Goal: Information Seeking & Learning: Learn about a topic

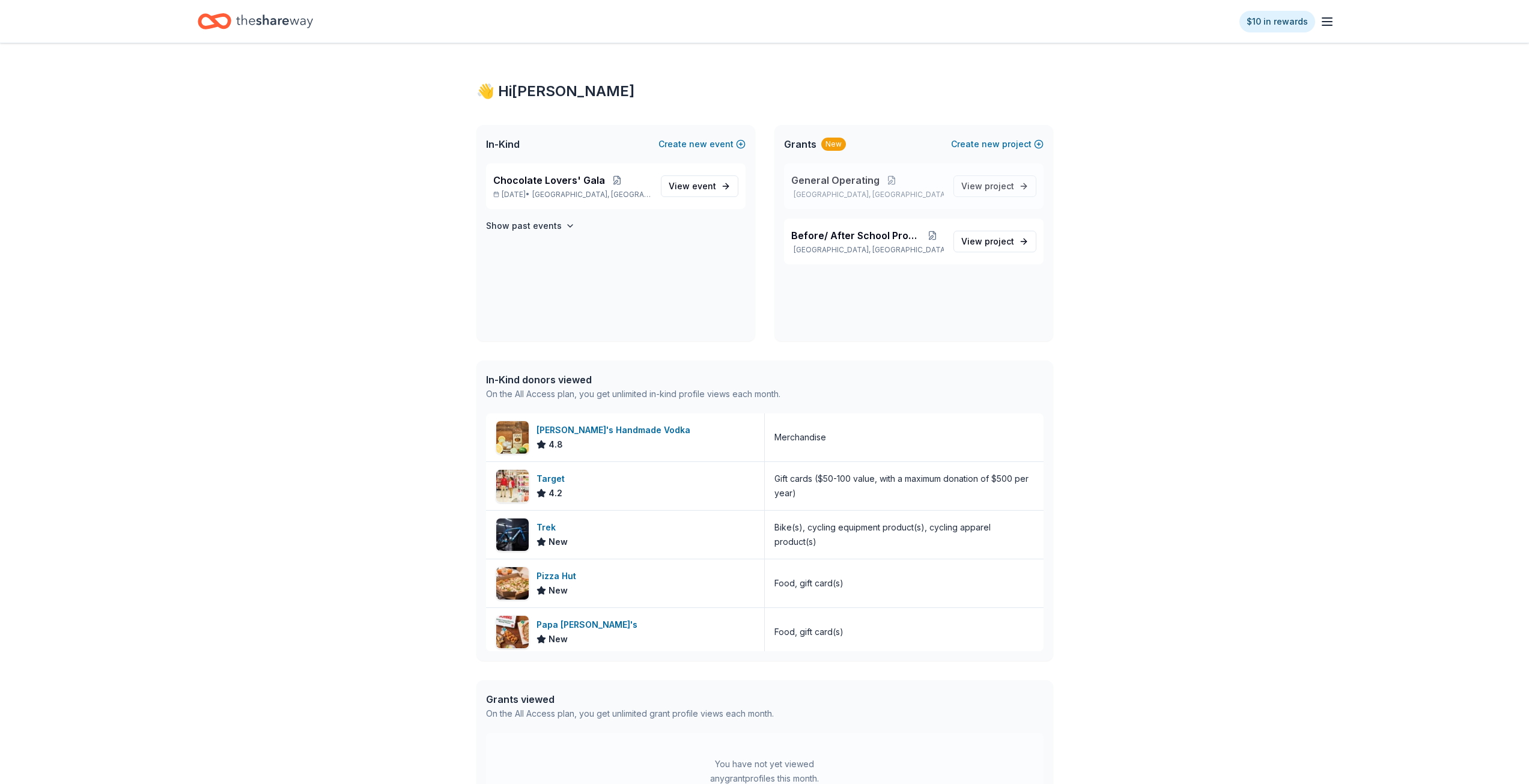
click at [942, 190] on p "[GEOGRAPHIC_DATA], [GEOGRAPHIC_DATA]" at bounding box center [868, 194] width 153 height 9
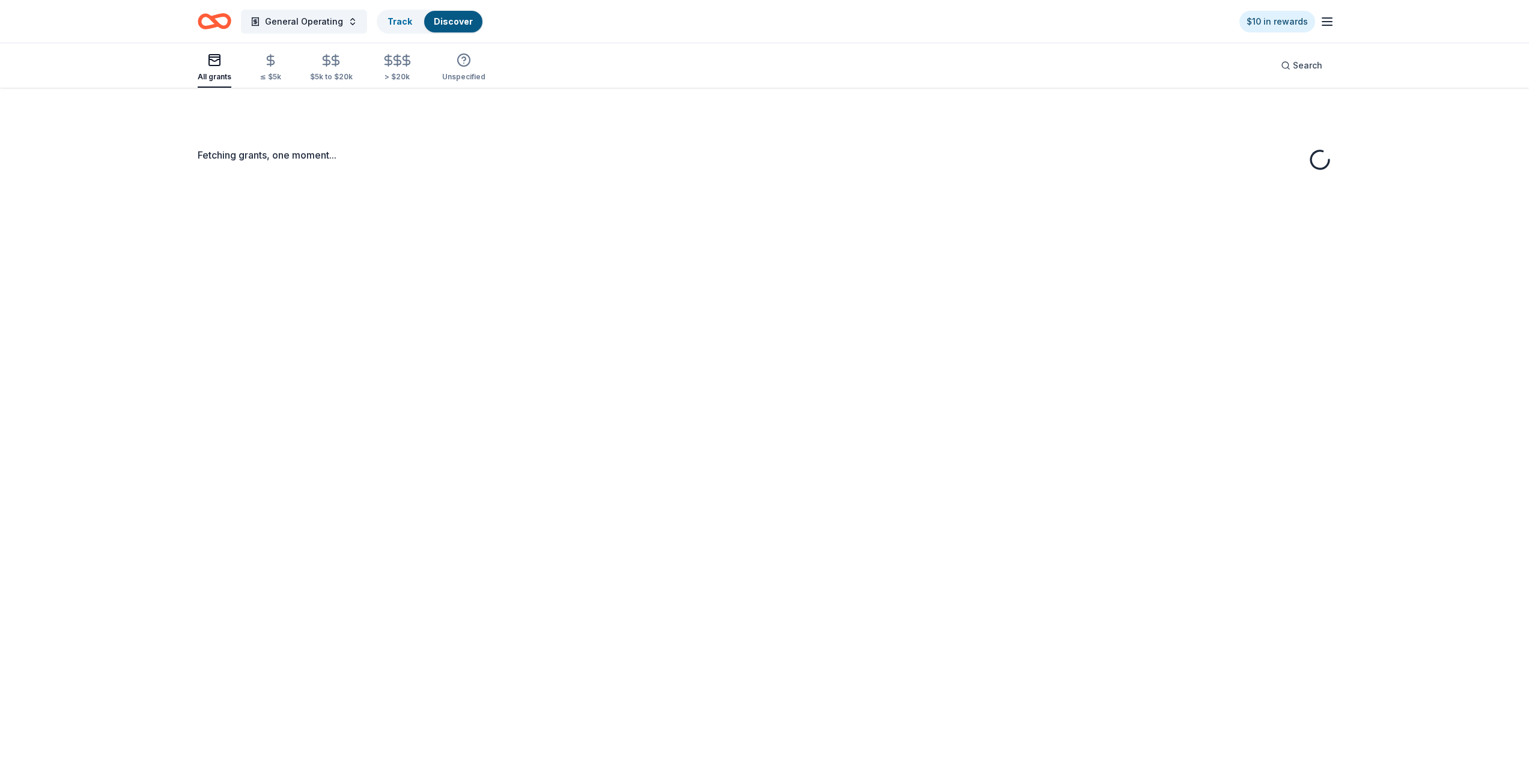
click at [971, 189] on div "Fetching grants, one moment..." at bounding box center [765, 479] width 1231 height 784
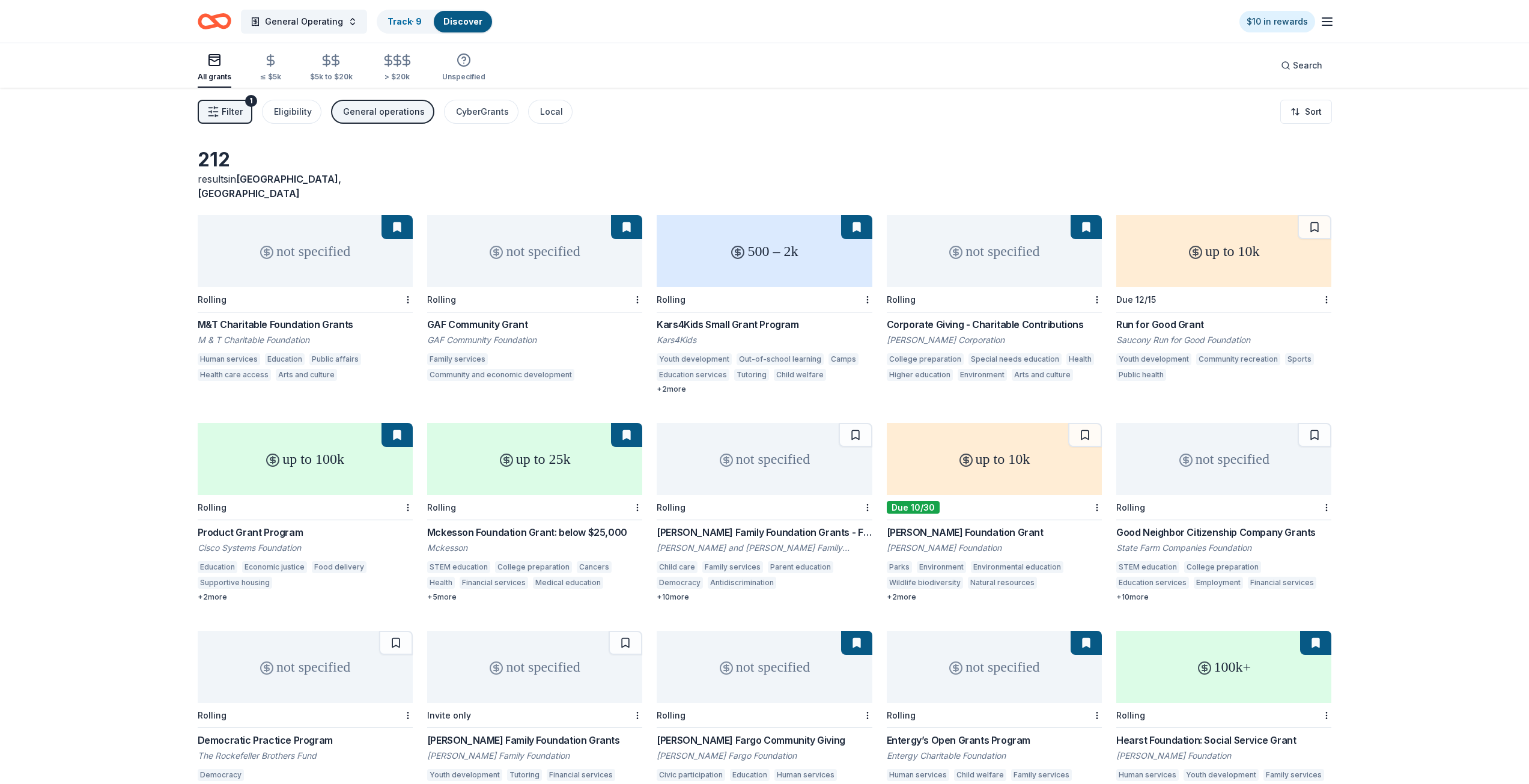
click at [1328, 23] on icon "button" at bounding box center [1327, 22] width 15 height 15
drag, startPoint x: 1355, startPoint y: 118, endPoint x: 1317, endPoint y: 120, distance: 38.1
click at [1355, 119] on div "Filter 1 Eligibility General operations CyberGrants Local Sort" at bounding box center [765, 112] width 1231 height 48
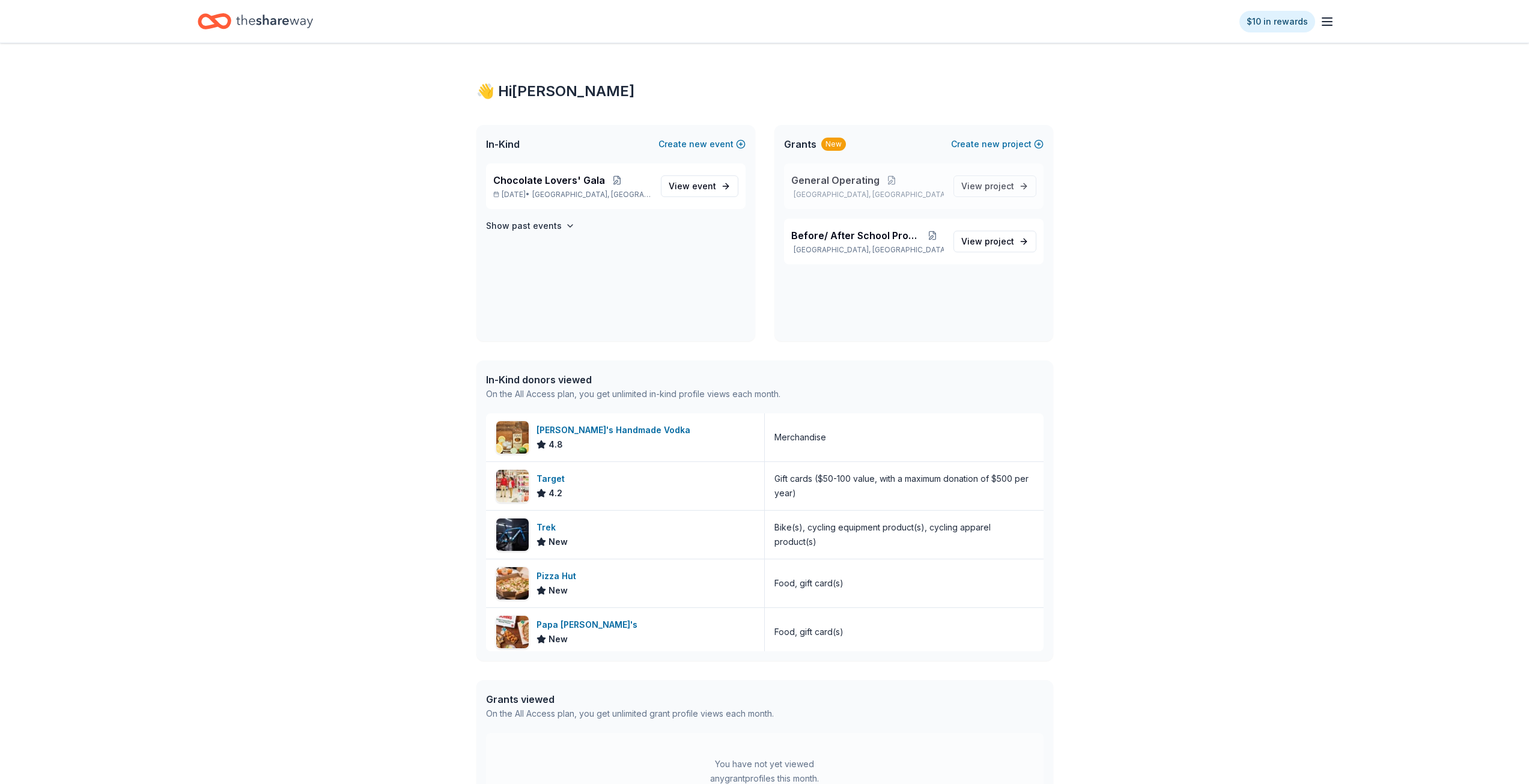
click at [922, 188] on div "General Operating [GEOGRAPHIC_DATA], [GEOGRAPHIC_DATA]" at bounding box center [868, 186] width 153 height 26
click at [1328, 23] on icon "button" at bounding box center [1327, 22] width 15 height 15
click at [1189, 93] on link "Account" at bounding box center [1183, 93] width 38 height 12
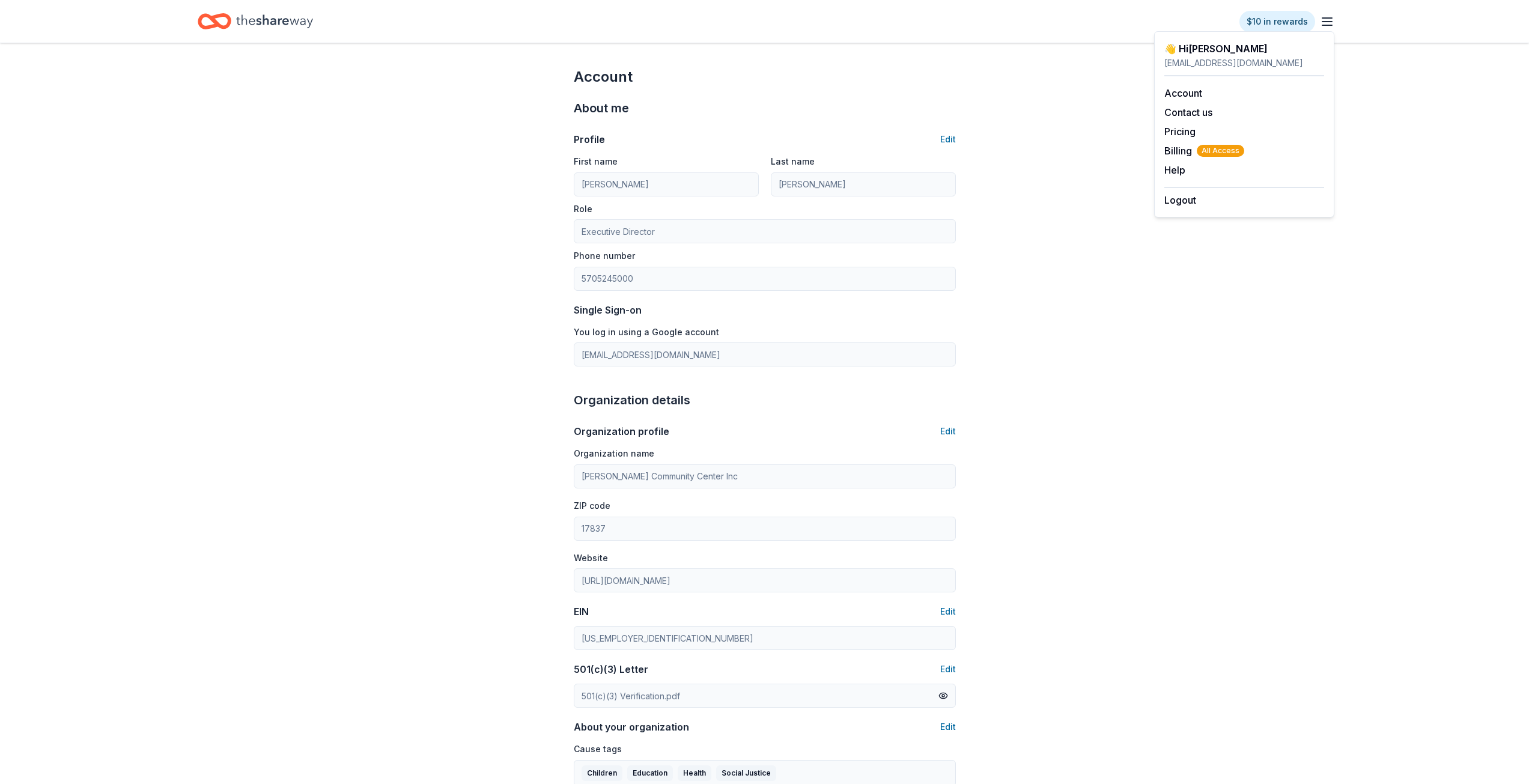
click at [262, 23] on icon "Home" at bounding box center [274, 21] width 77 height 25
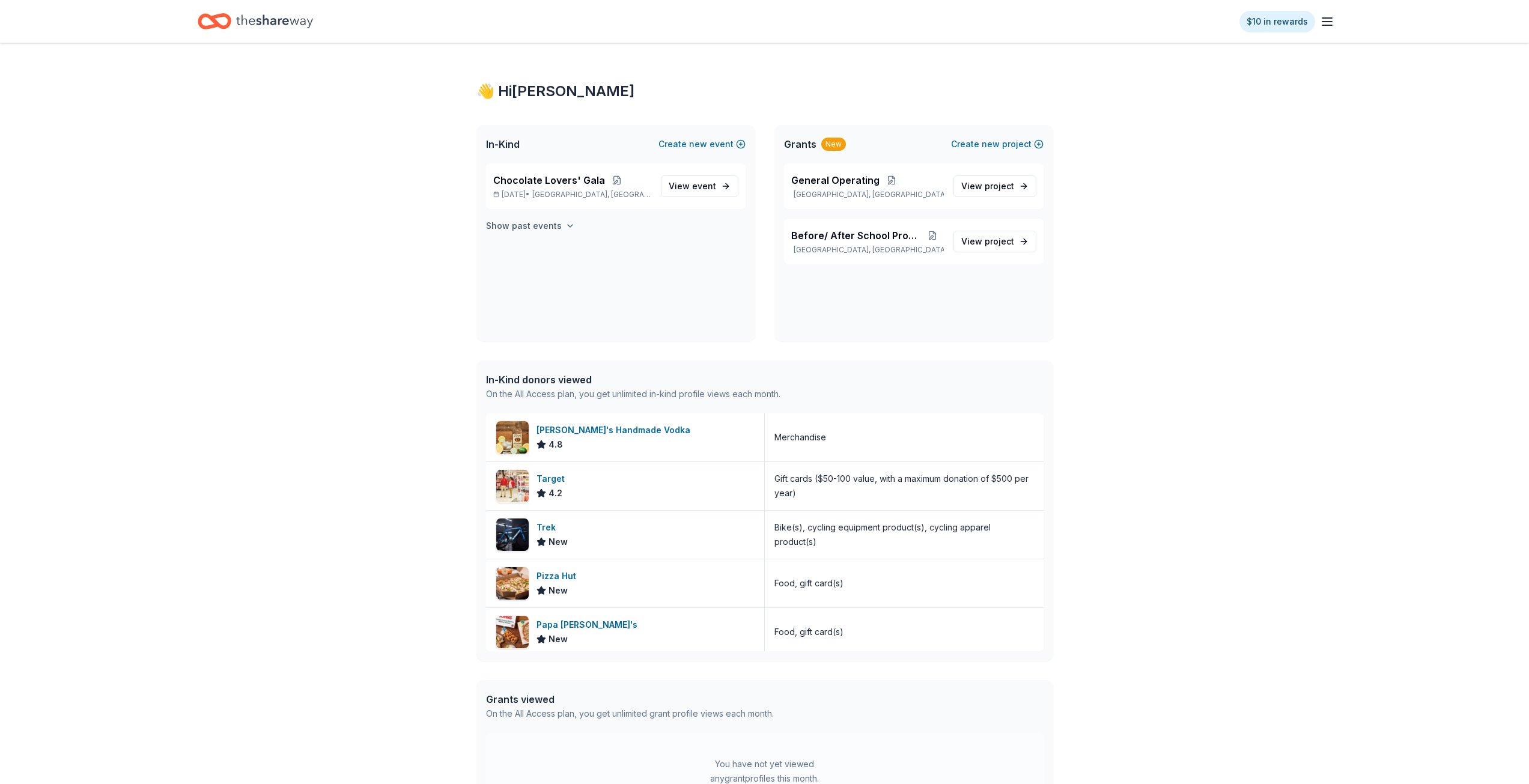
click at [566, 227] on icon "button" at bounding box center [570, 226] width 10 height 9
click at [1001, 145] on button "Create new project" at bounding box center [997, 144] width 93 height 15
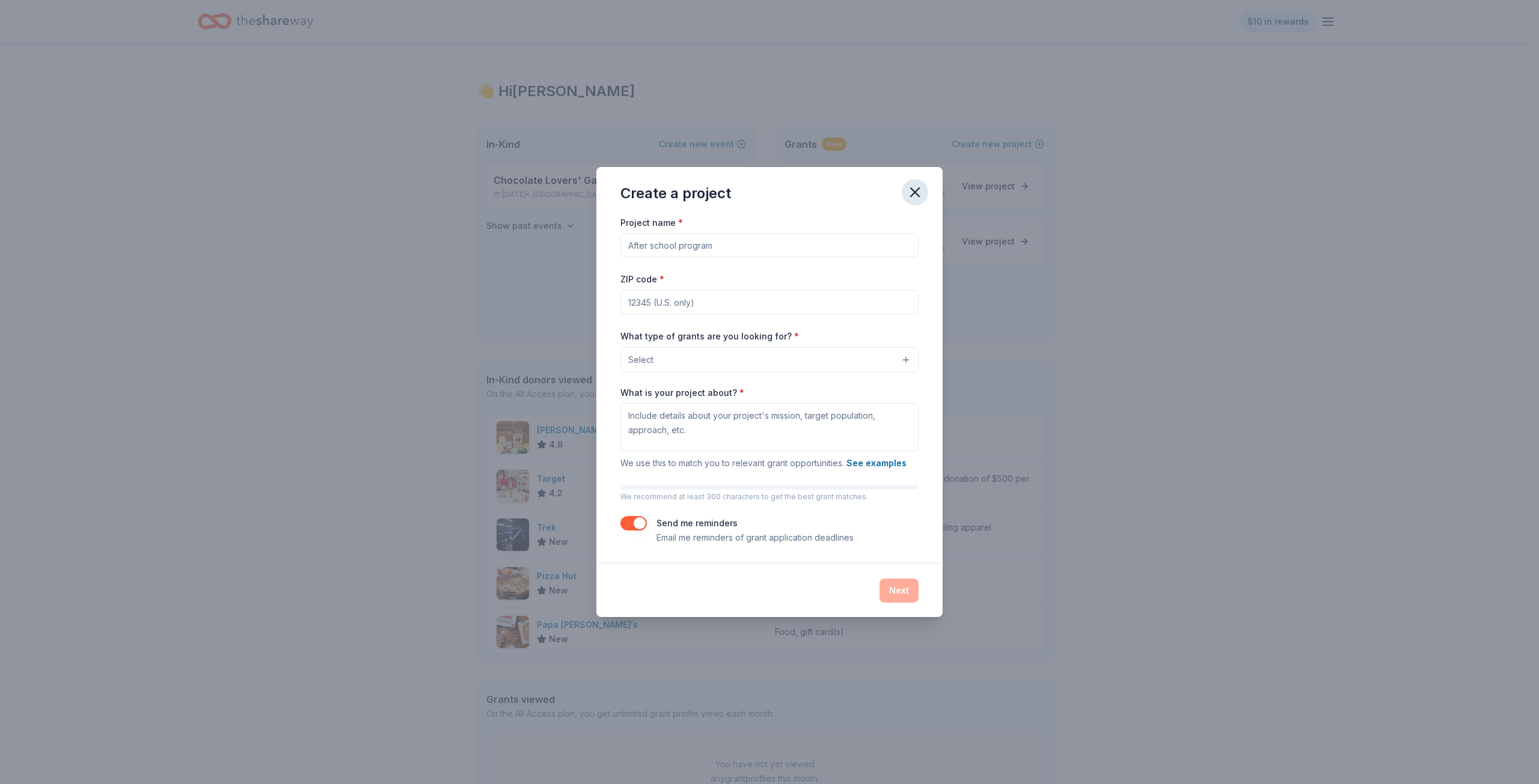
click at [920, 194] on icon "button" at bounding box center [915, 192] width 17 height 17
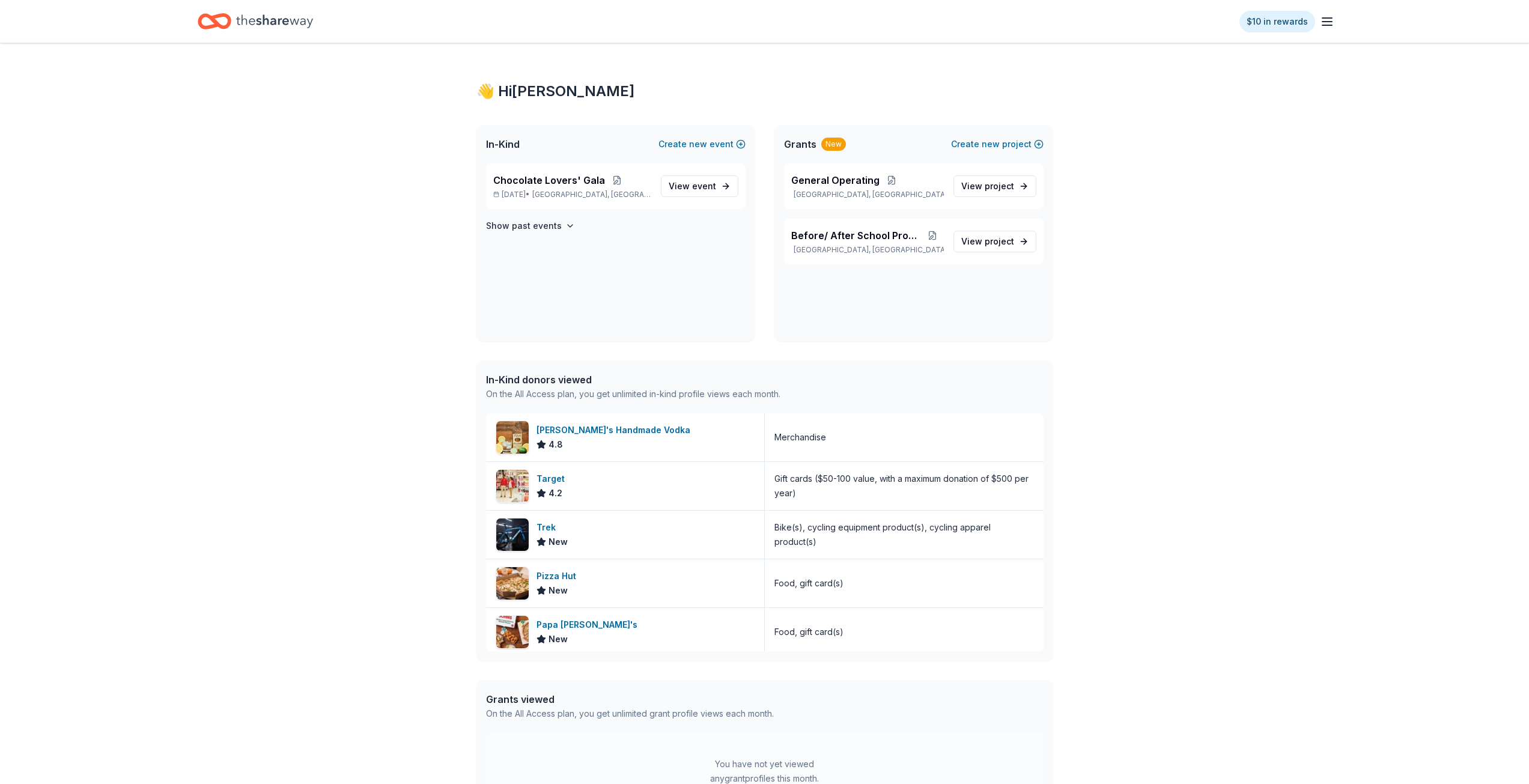
click at [1322, 22] on icon "button" at bounding box center [1327, 22] width 15 height 15
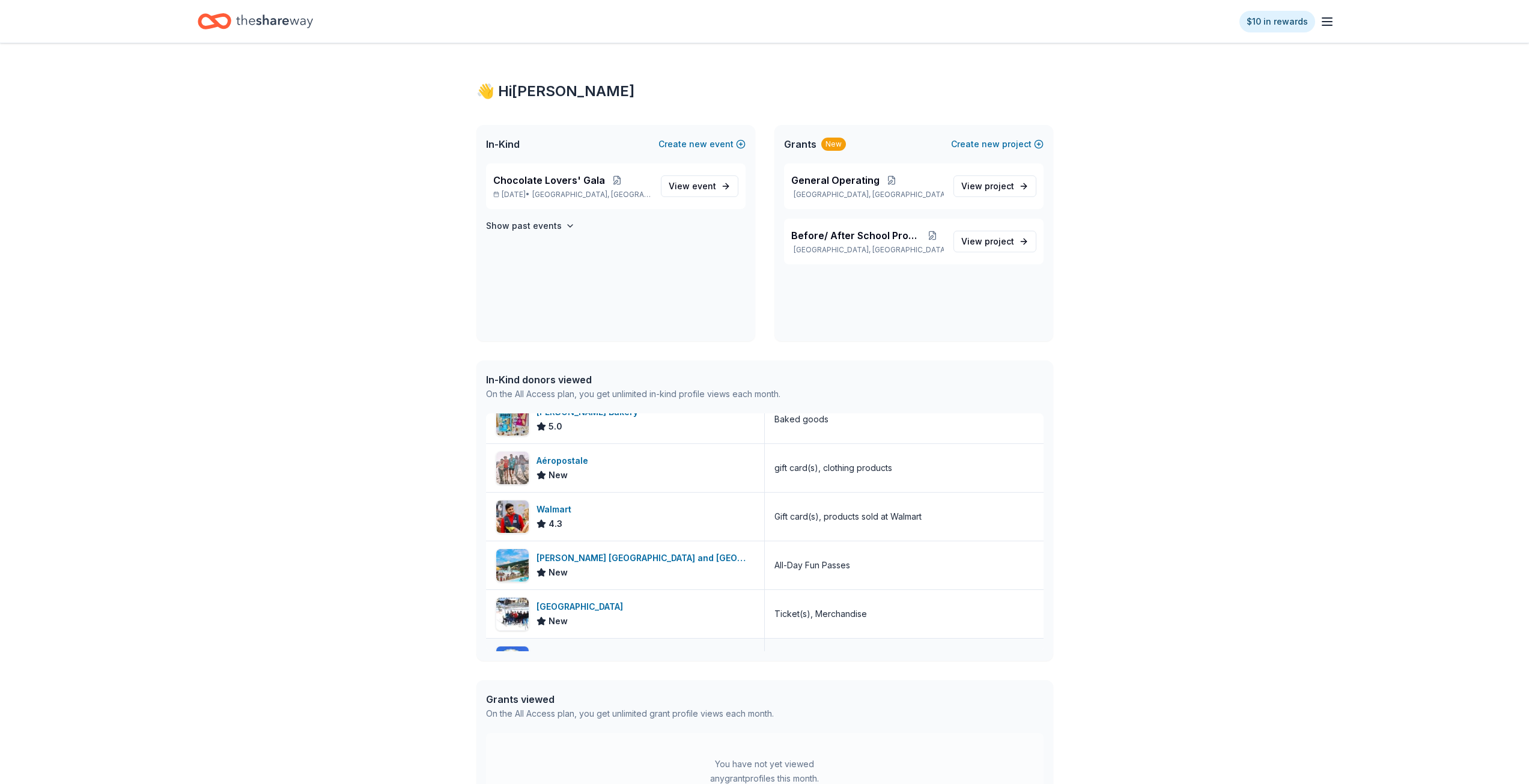
scroll to position [661, 0]
click at [805, 144] on span "Grants" at bounding box center [800, 144] width 32 height 15
click at [836, 140] on div "New" at bounding box center [834, 144] width 25 height 13
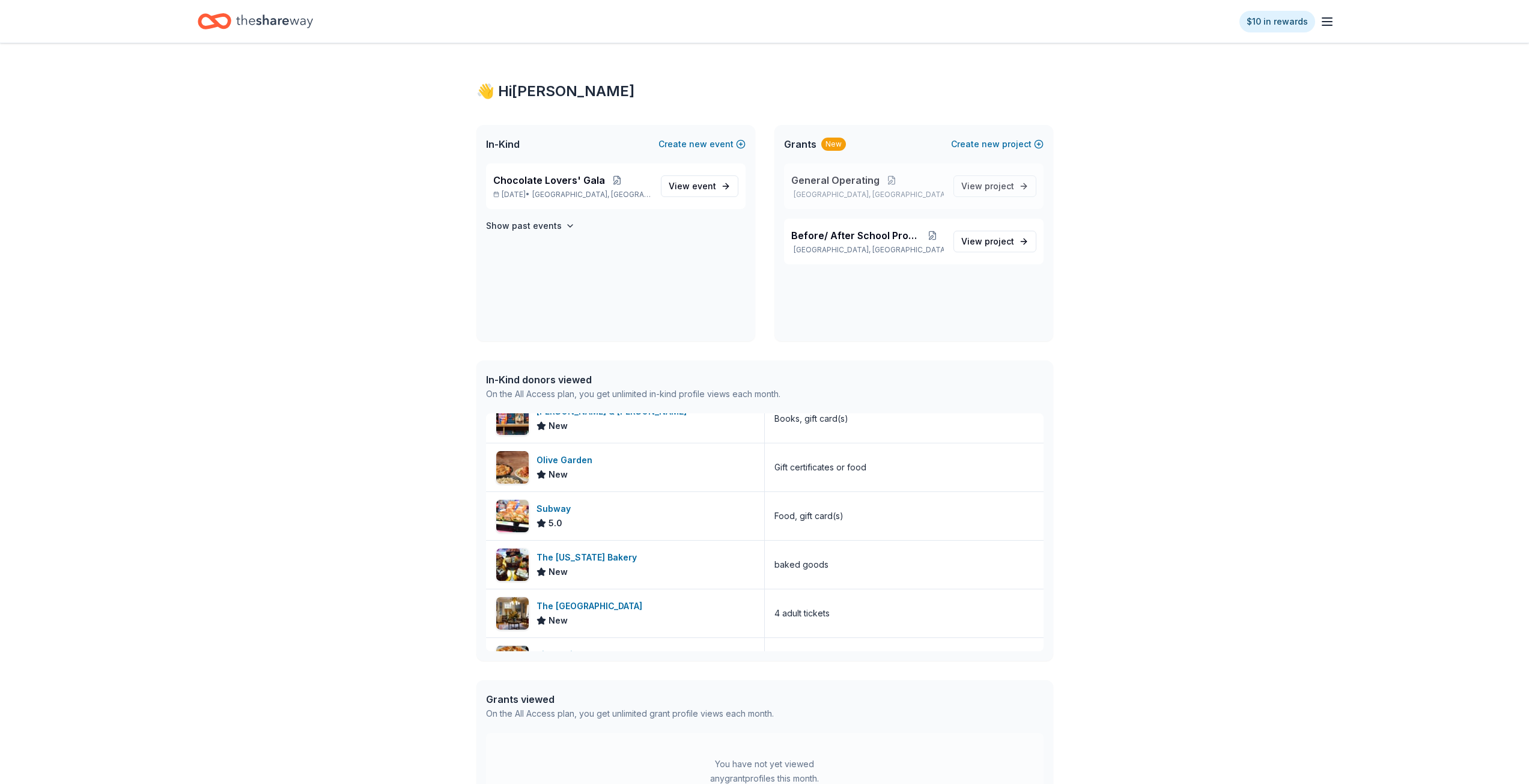
click at [916, 178] on p "General Operating" at bounding box center [868, 180] width 153 height 15
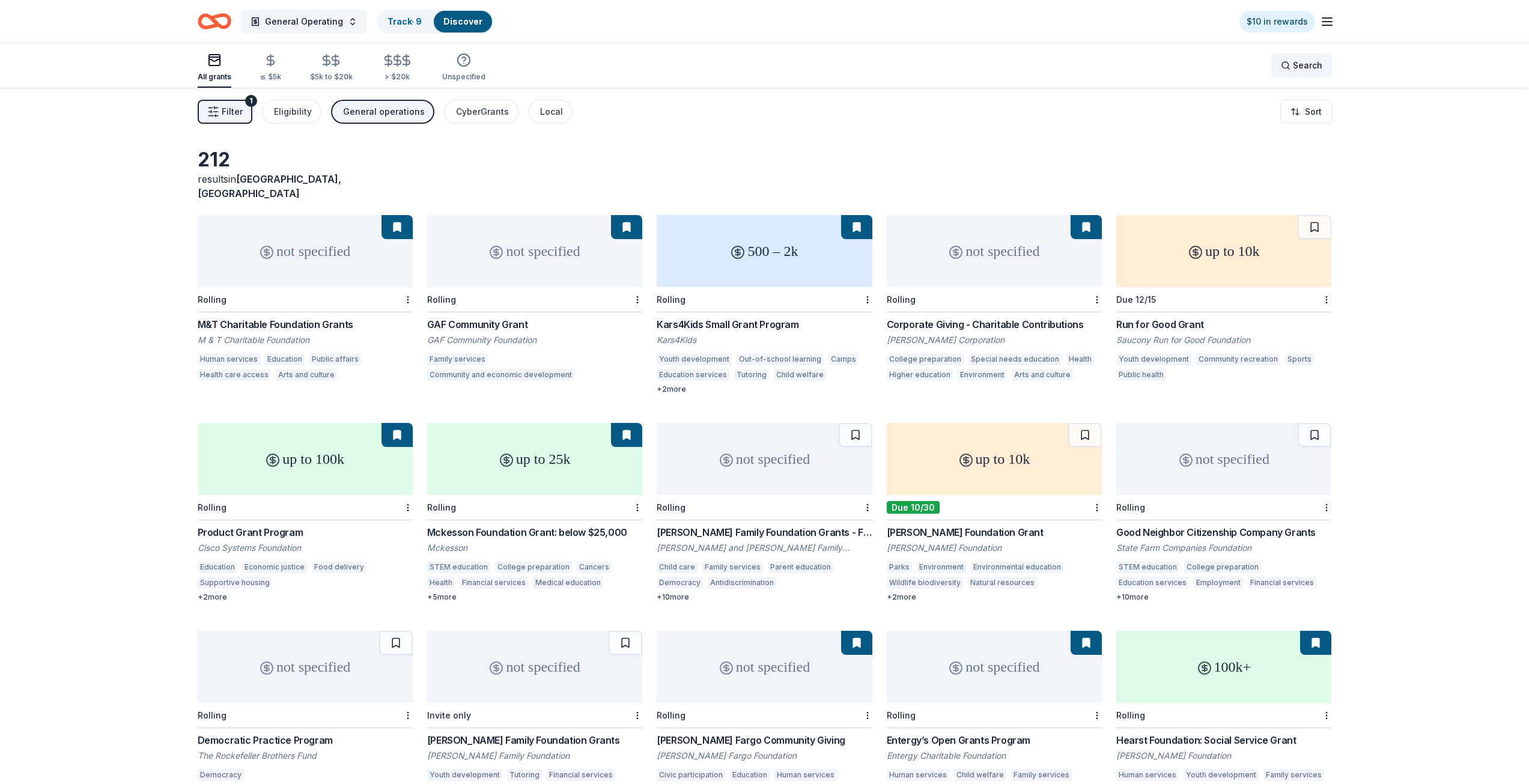
click at [1321, 62] on span "Search" at bounding box center [1308, 66] width 29 height 15
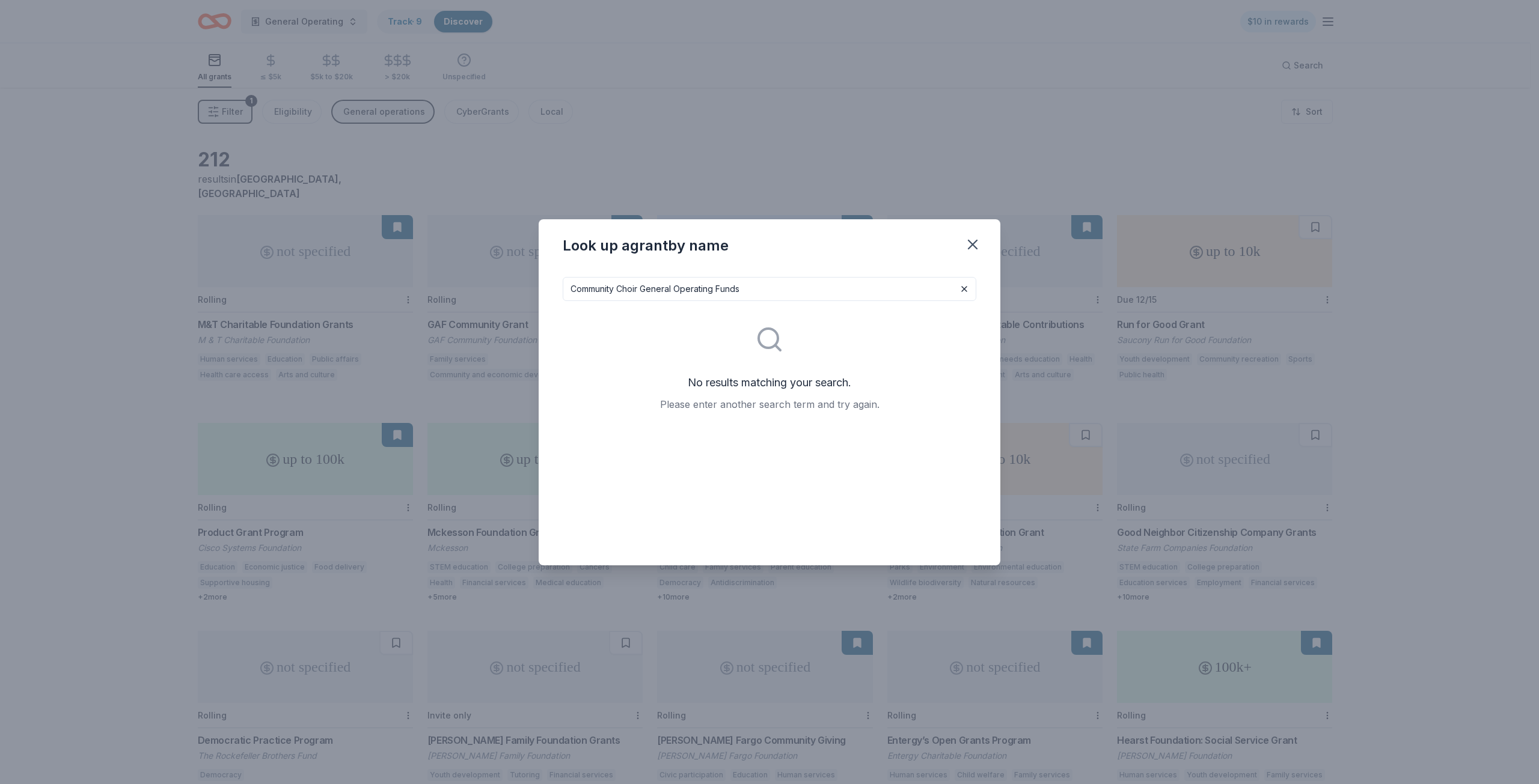
drag, startPoint x: 750, startPoint y: 285, endPoint x: 545, endPoint y: 285, distance: 205.0
click at [545, 285] on div "Community Choir General Operating Funds No results matching your search. Please…" at bounding box center [769, 416] width 461 height 298
drag, startPoint x: 719, startPoint y: 285, endPoint x: 646, endPoint y: 297, distance: 74.0
click at [646, 297] on input "Music grants rural communities" at bounding box center [769, 289] width 414 height 24
drag, startPoint x: 679, startPoint y: 285, endPoint x: 625, endPoint y: 288, distance: 54.1
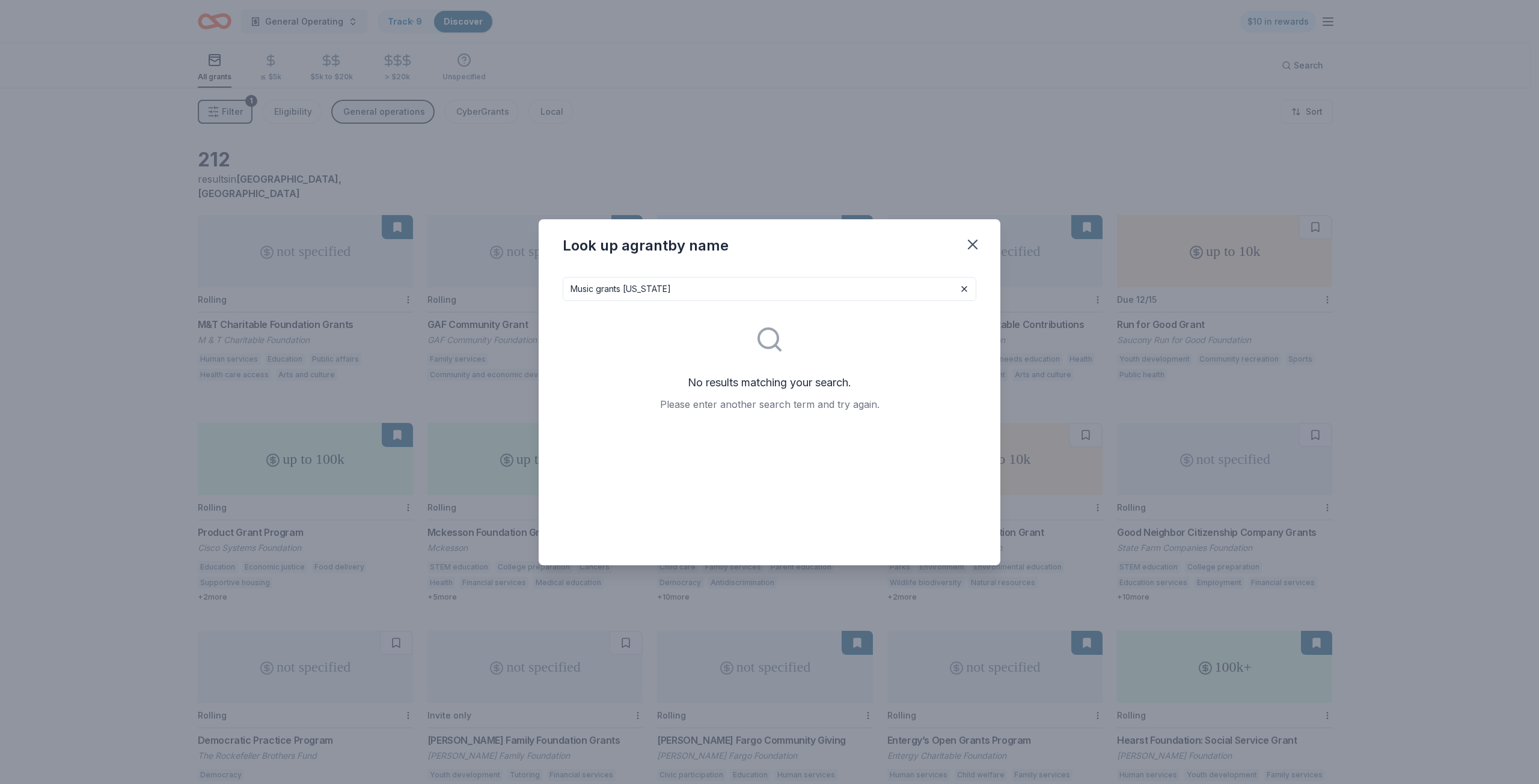
click at [625, 288] on input "Music grants [US_STATE]" at bounding box center [769, 289] width 414 height 24
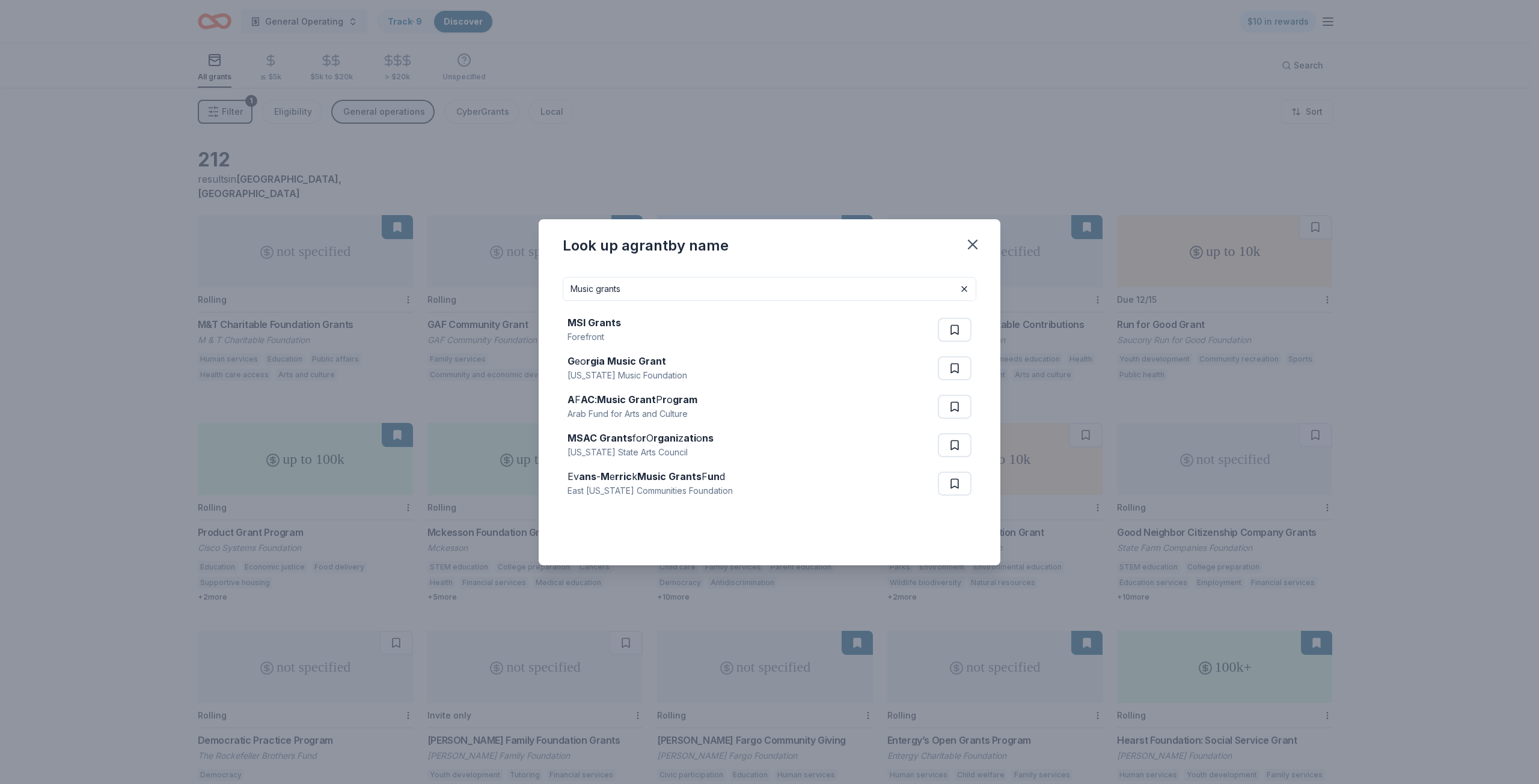
drag, startPoint x: 646, startPoint y: 289, endPoint x: 568, endPoint y: 292, distance: 78.1
click at [568, 292] on input "Music grants" at bounding box center [769, 289] width 414 height 24
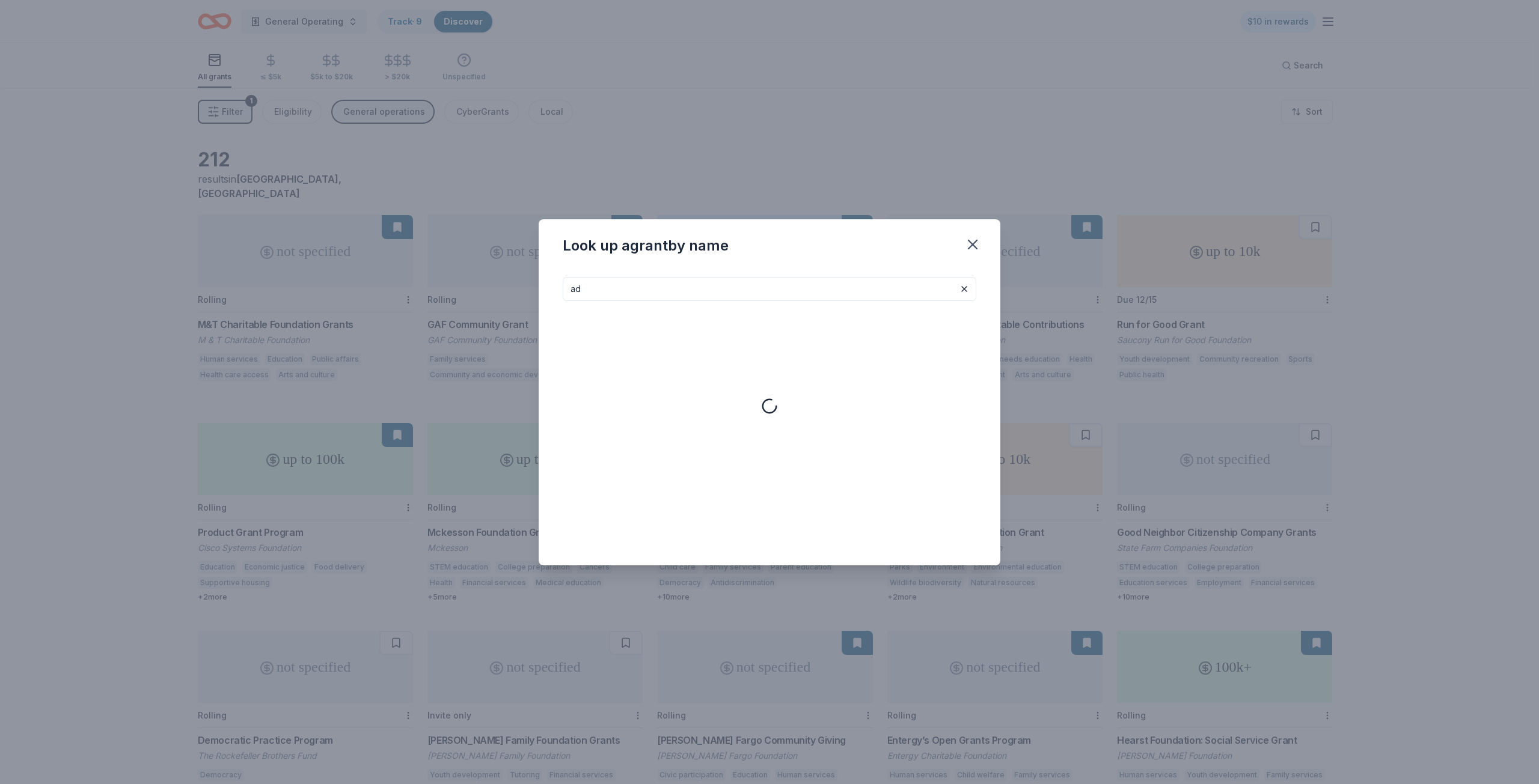
type input "a"
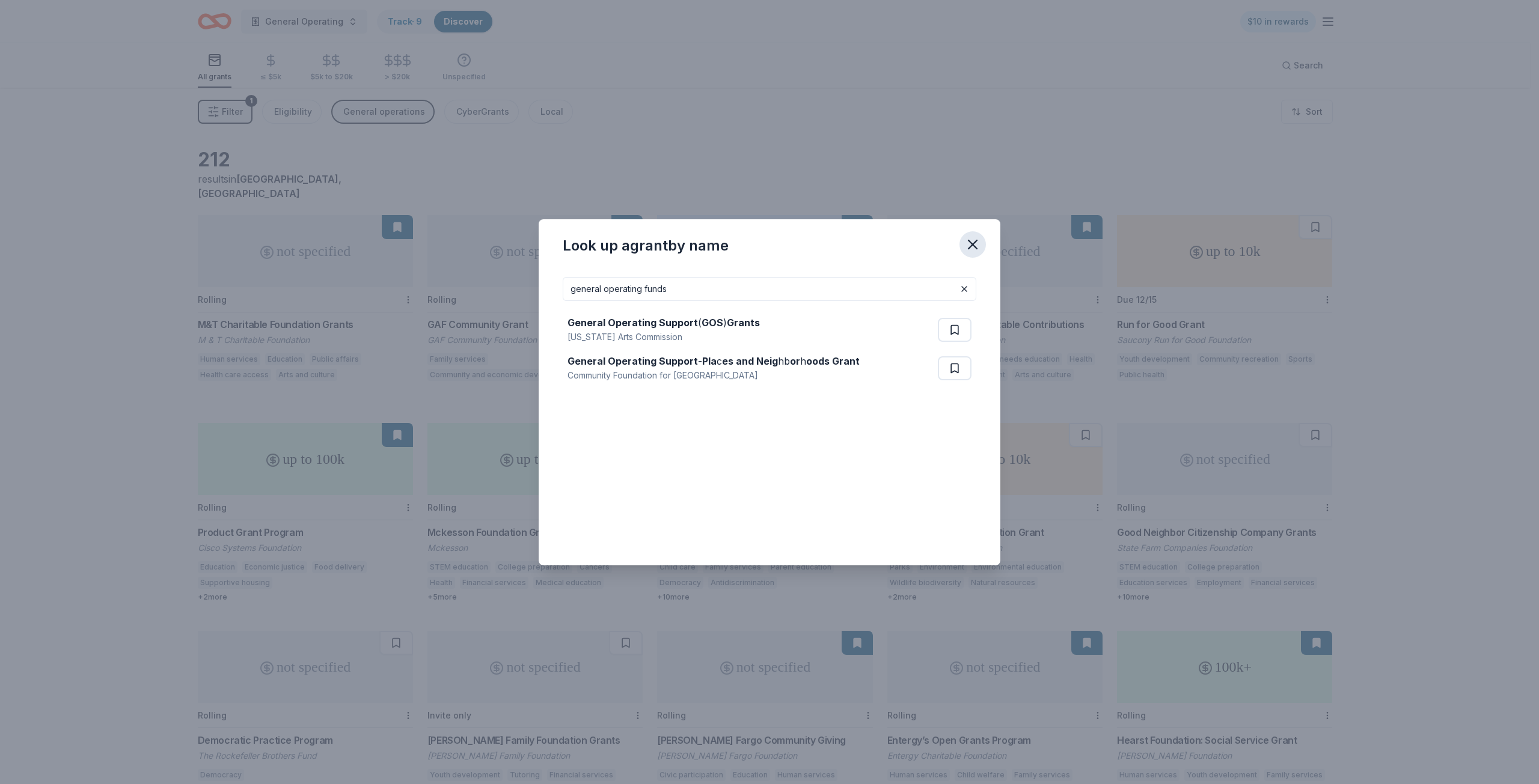
type input "general operating funds"
click at [967, 244] on icon "button" at bounding box center [972, 244] width 17 height 17
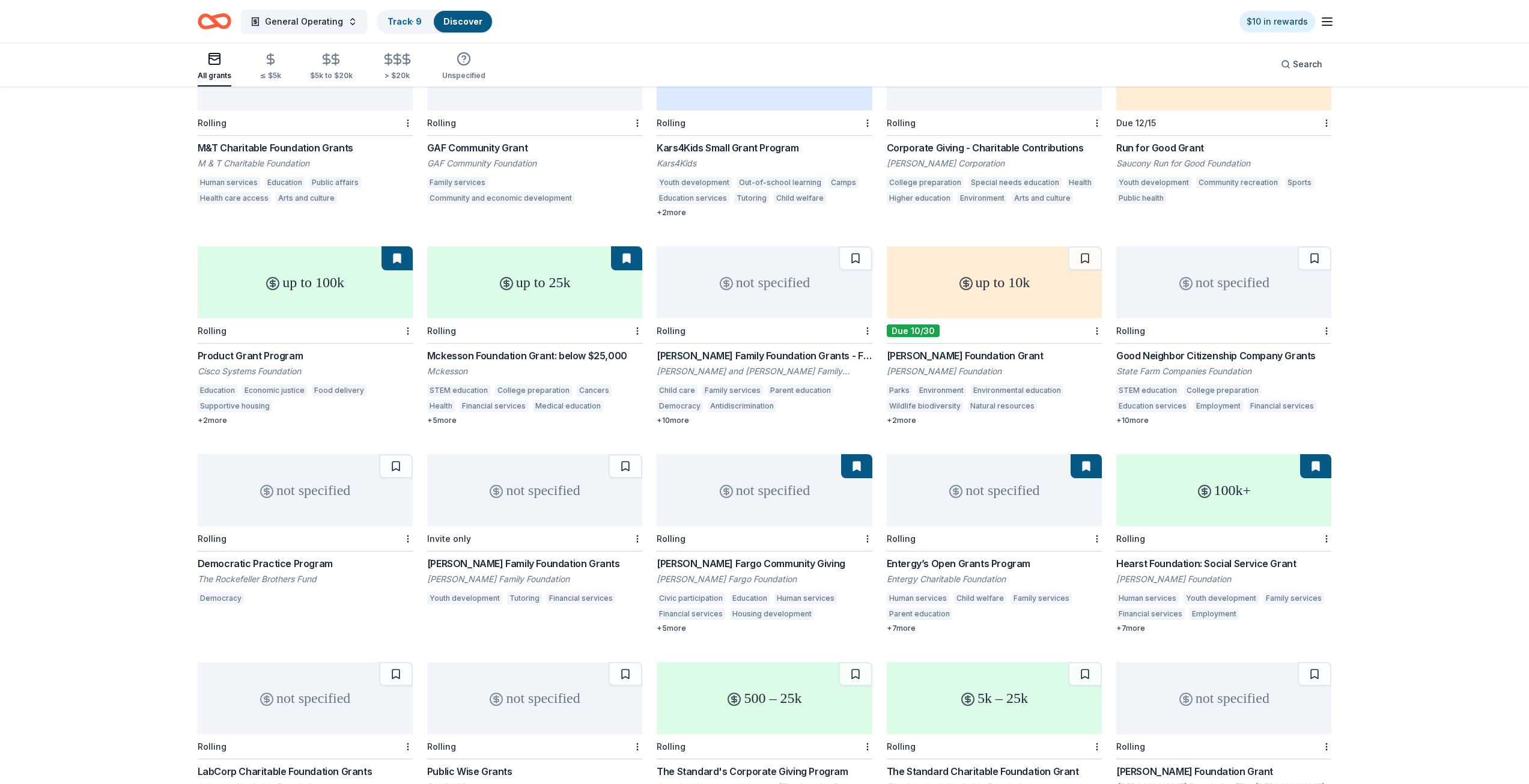
scroll to position [180, 0]
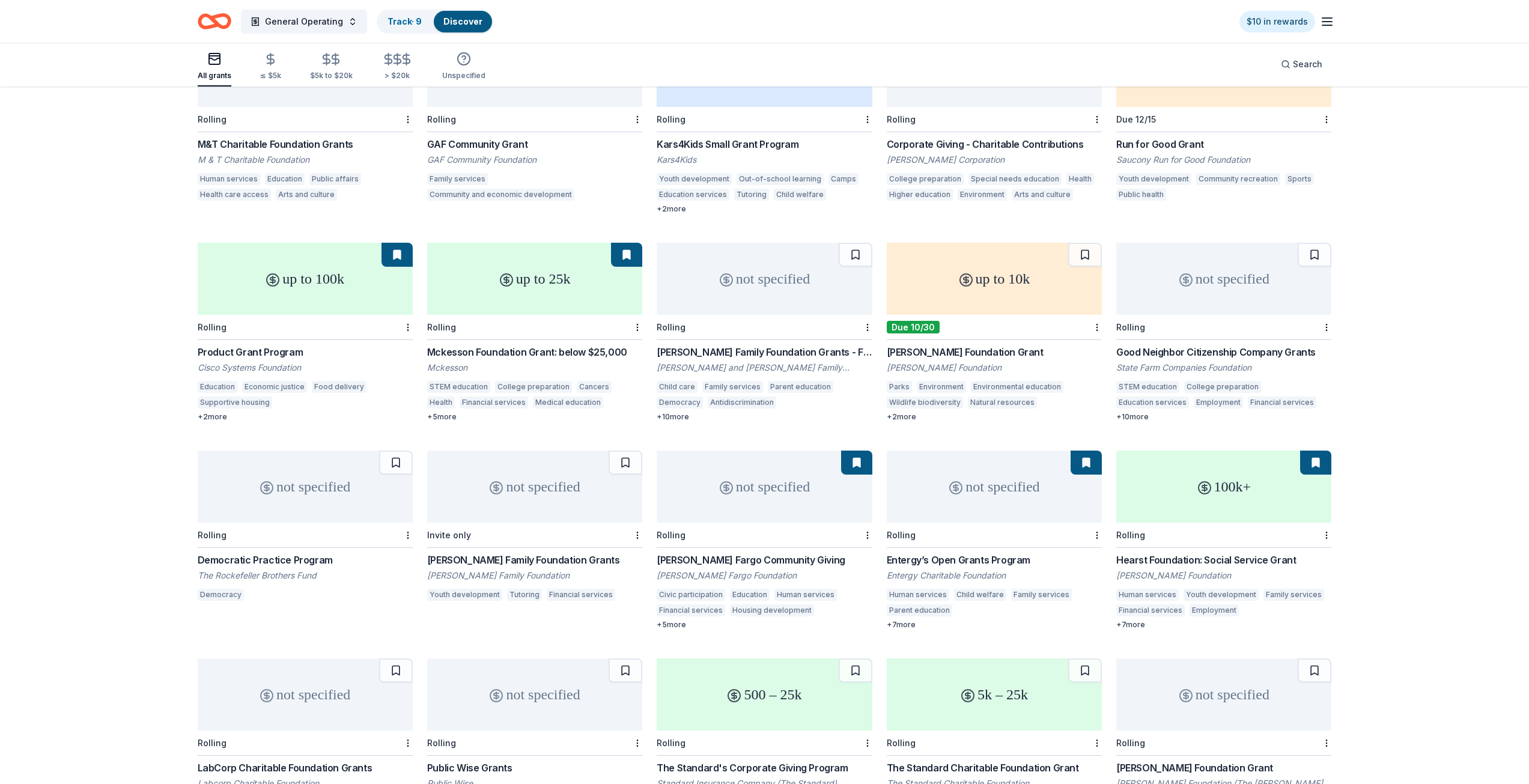
click at [699, 569] on div "[PERSON_NAME] Fargo Foundation" at bounding box center [764, 575] width 215 height 12
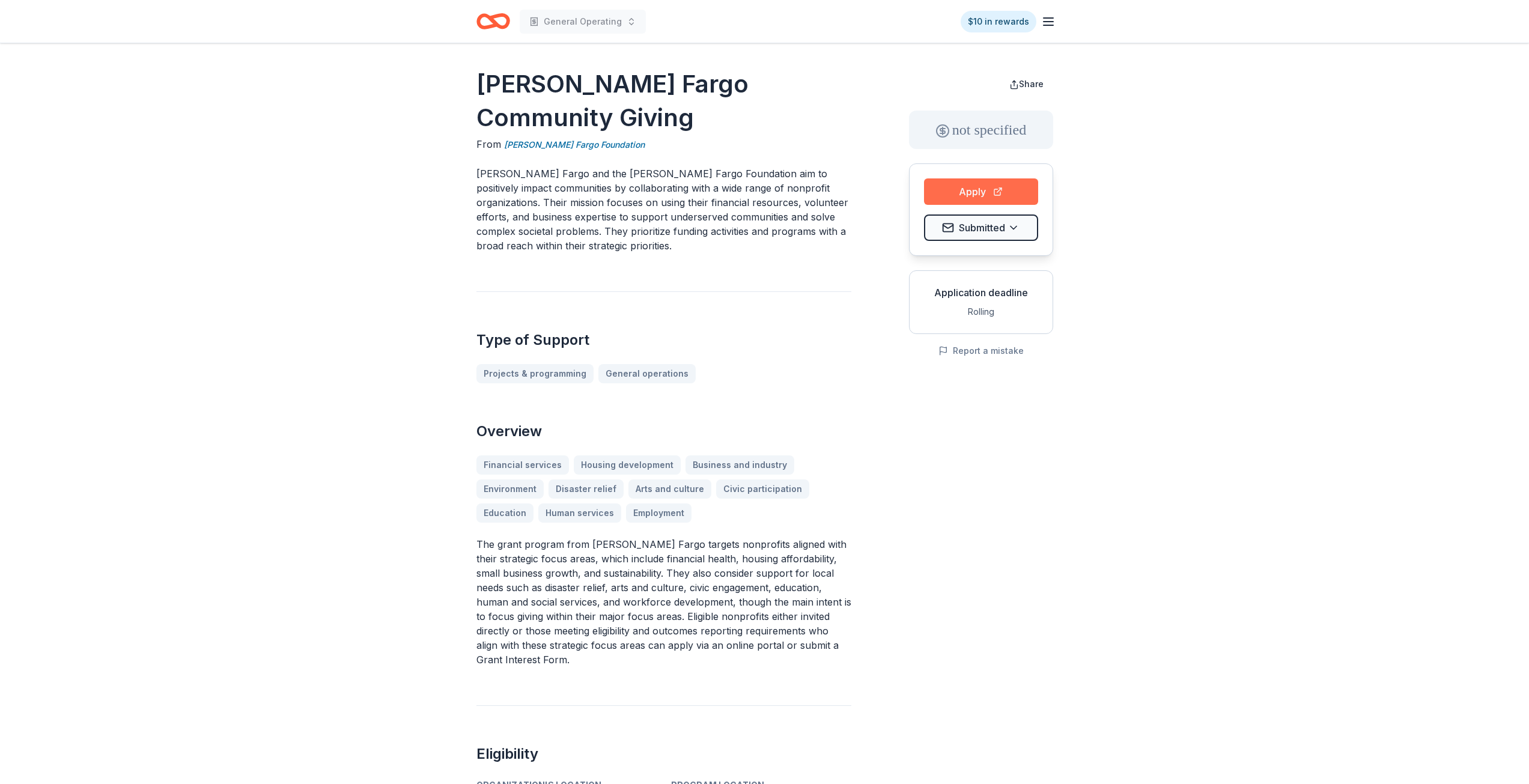
click at [1009, 194] on button "Apply" at bounding box center [981, 191] width 114 height 26
drag, startPoint x: 477, startPoint y: 139, endPoint x: 544, endPoint y: 149, distance: 67.7
click at [542, 167] on p "Wells Fargo and the Wells Fargo Foundation aim to positively impact communities…" at bounding box center [664, 210] width 375 height 86
drag, startPoint x: 631, startPoint y: 218, endPoint x: 490, endPoint y: 170, distance: 148.9
click at [491, 171] on p "Wells Fargo and the Wells Fargo Foundation aim to positively impact communities…" at bounding box center [664, 210] width 375 height 86
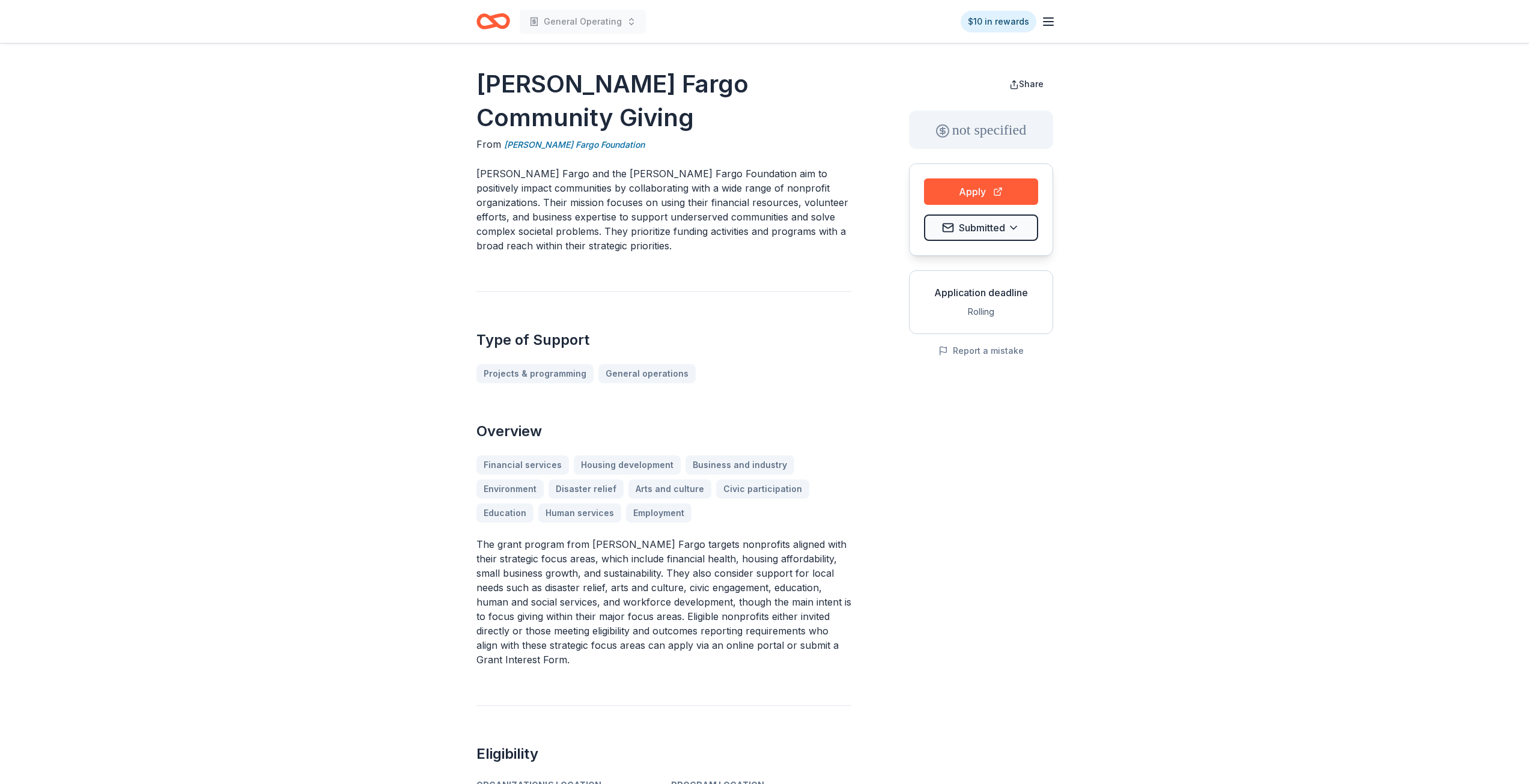
drag, startPoint x: 478, startPoint y: 137, endPoint x: 578, endPoint y: 167, distance: 104.4
click at [566, 167] on p "Wells Fargo and the Wells Fargo Foundation aim to positively impact communities…" at bounding box center [664, 210] width 375 height 86
